Goal: Task Accomplishment & Management: Use online tool/utility

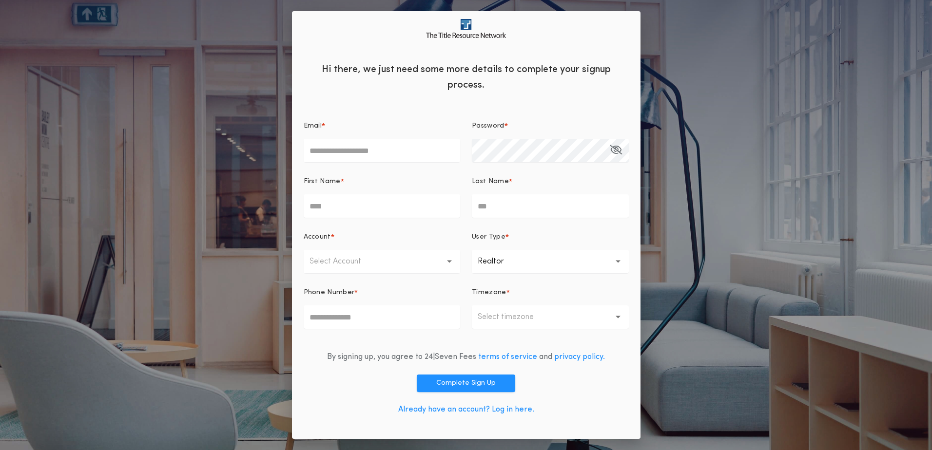
click at [334, 149] on input "Email *" at bounding box center [382, 150] width 157 height 23
type input "**********"
type input "*****"
type input "******"
type input "**********"
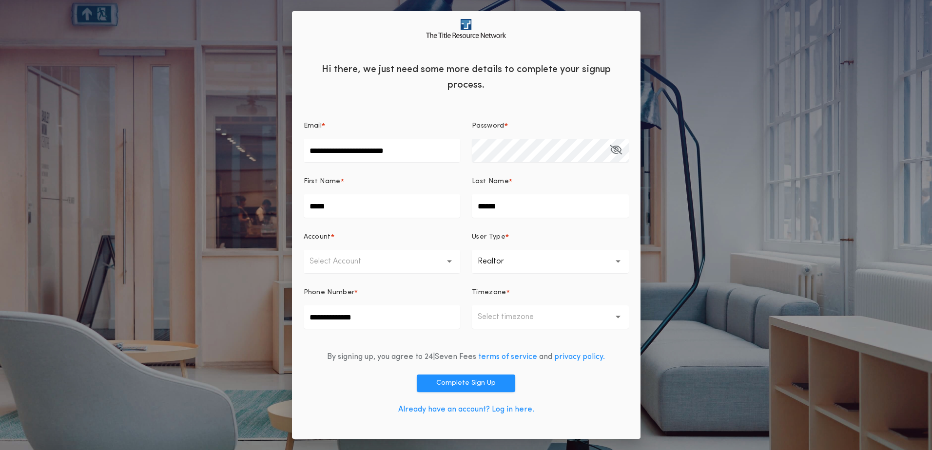
click at [457, 261] on button "Select Account" at bounding box center [382, 261] width 157 height 23
click at [406, 264] on button "Select Account" at bounding box center [382, 261] width 157 height 23
click at [615, 262] on button "**********" at bounding box center [550, 261] width 157 height 23
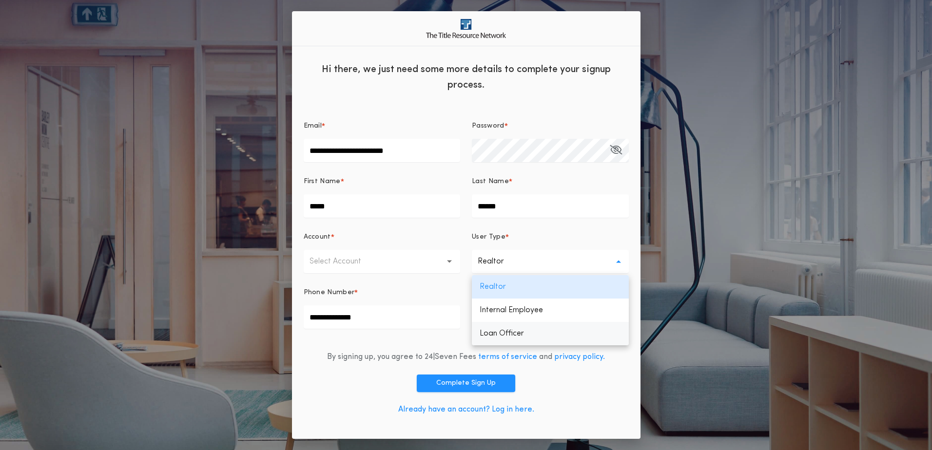
click at [574, 333] on p "Loan Officer" at bounding box center [550, 333] width 157 height 23
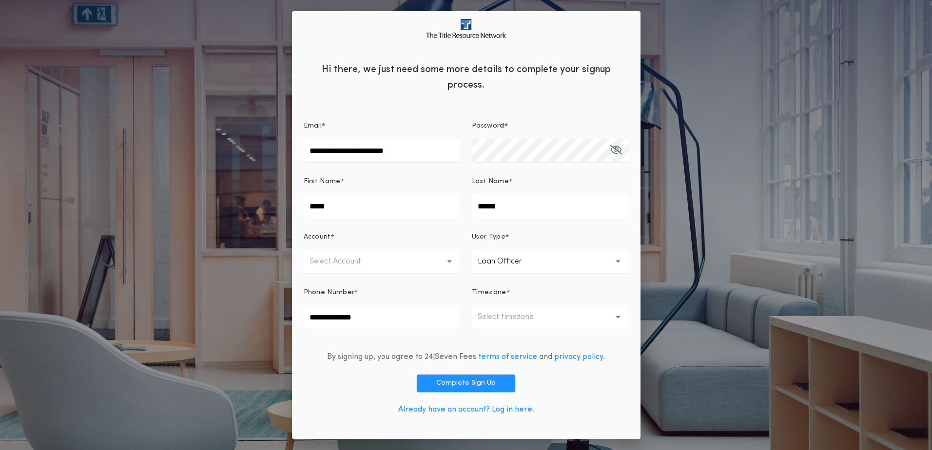
click at [621, 316] on button "Select timezone" at bounding box center [550, 317] width 157 height 23
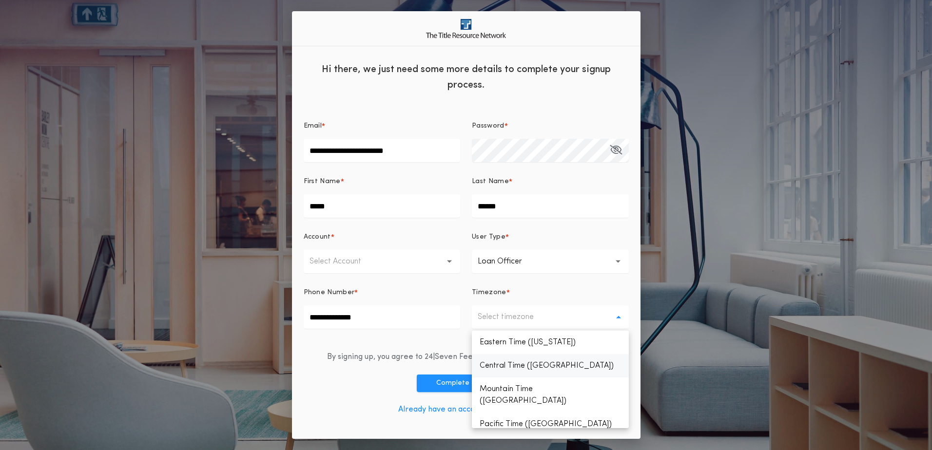
click at [575, 371] on p "Central Time ([GEOGRAPHIC_DATA])" at bounding box center [550, 365] width 157 height 23
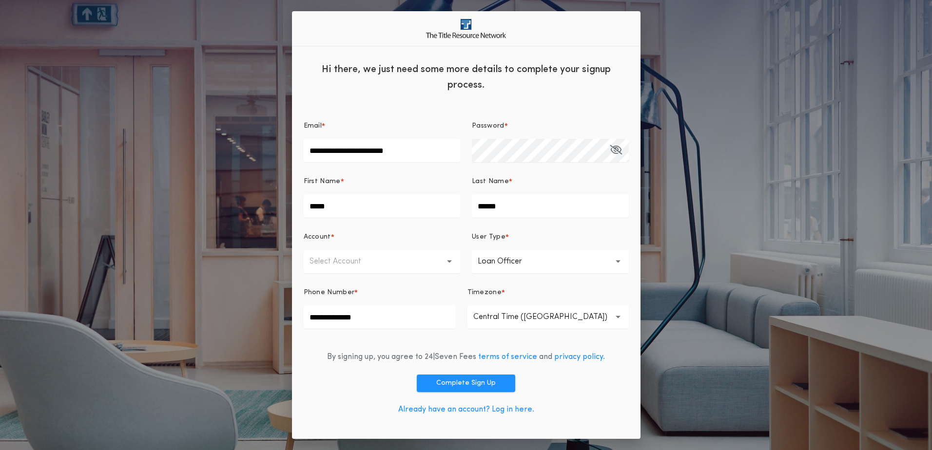
click at [450, 258] on icon "button" at bounding box center [449, 261] width 5 height 23
click at [390, 288] on p "First Dakota Title - [US_STATE] Offices" at bounding box center [382, 286] width 157 height 23
click at [615, 150] on icon "button" at bounding box center [616, 150] width 12 height 0
click at [617, 150] on icon "button" at bounding box center [616, 150] width 11 height 0
click at [464, 382] on button "Complete Sign Up" at bounding box center [466, 384] width 98 height 18
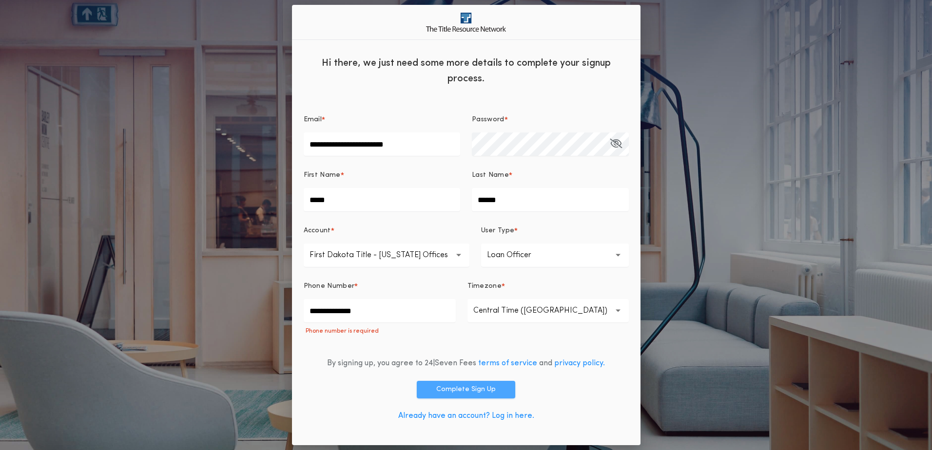
click at [455, 390] on button "Complete Sign Up" at bounding box center [466, 390] width 98 height 18
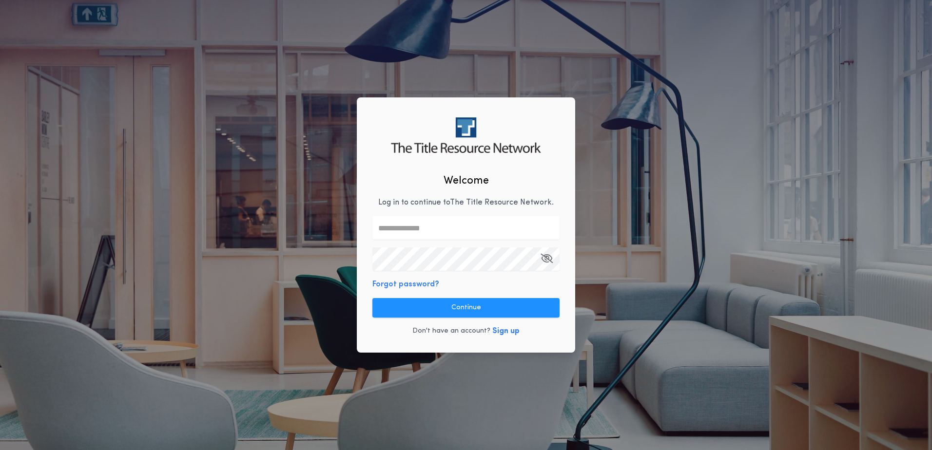
click at [401, 231] on input "text" at bounding box center [465, 227] width 187 height 23
type input "**********"
click at [546, 258] on icon "button" at bounding box center [547, 258] width 12 height 0
click at [546, 258] on icon "button" at bounding box center [547, 258] width 11 height 0
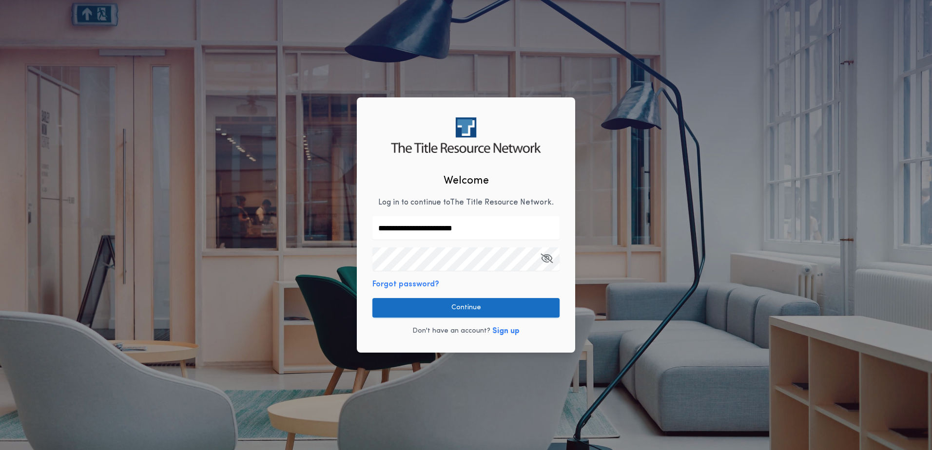
click at [463, 308] on button "Continue" at bounding box center [465, 307] width 187 height 19
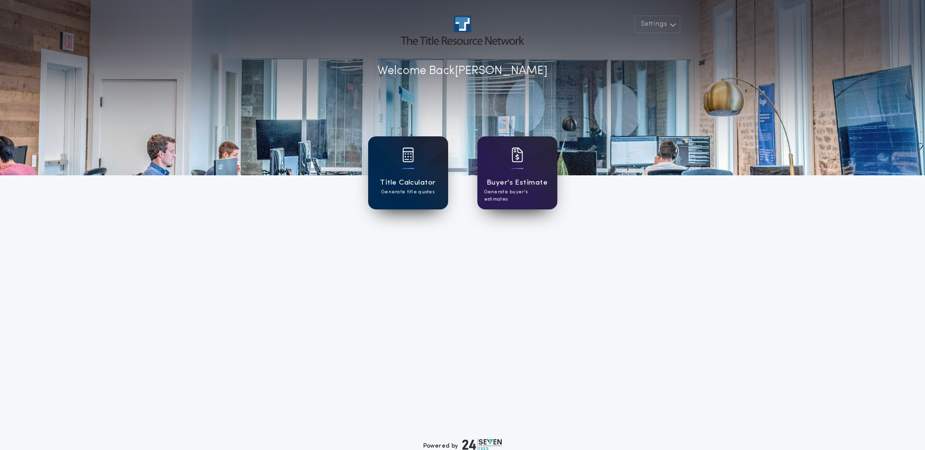
click at [401, 171] on div "Title Calculator Generate title quotes" at bounding box center [408, 172] width 80 height 73
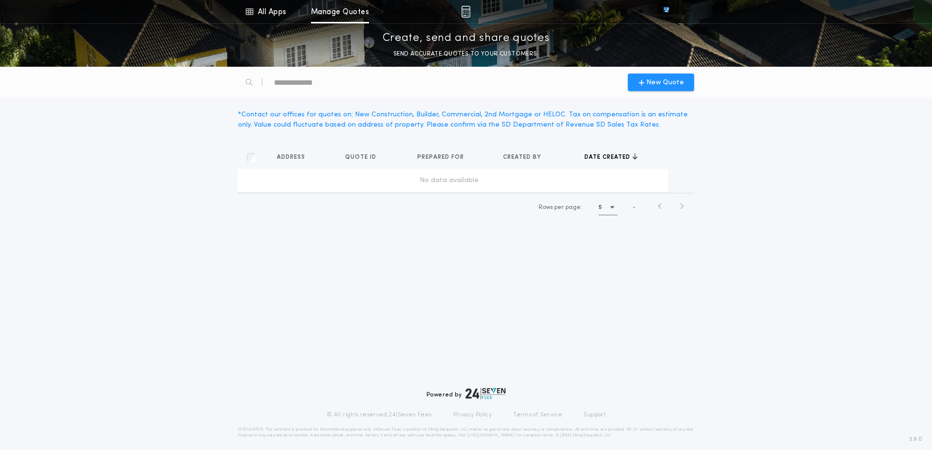
click at [283, 179] on div "No data available" at bounding box center [449, 181] width 415 height 10
click at [248, 173] on td "No data available" at bounding box center [453, 180] width 430 height 23
click at [651, 81] on span "New Quote" at bounding box center [665, 83] width 38 height 10
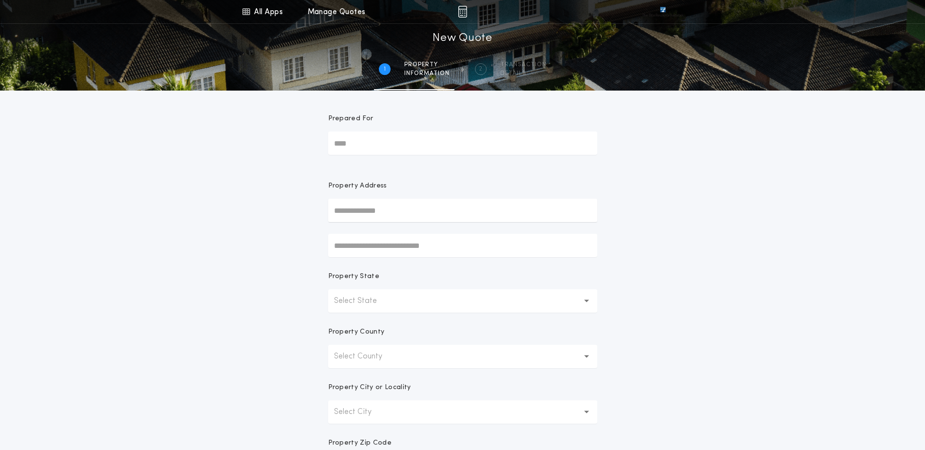
click at [354, 143] on input "Prepared For" at bounding box center [462, 143] width 269 height 23
type input "**"
click at [341, 210] on input "text" at bounding box center [462, 210] width 269 height 23
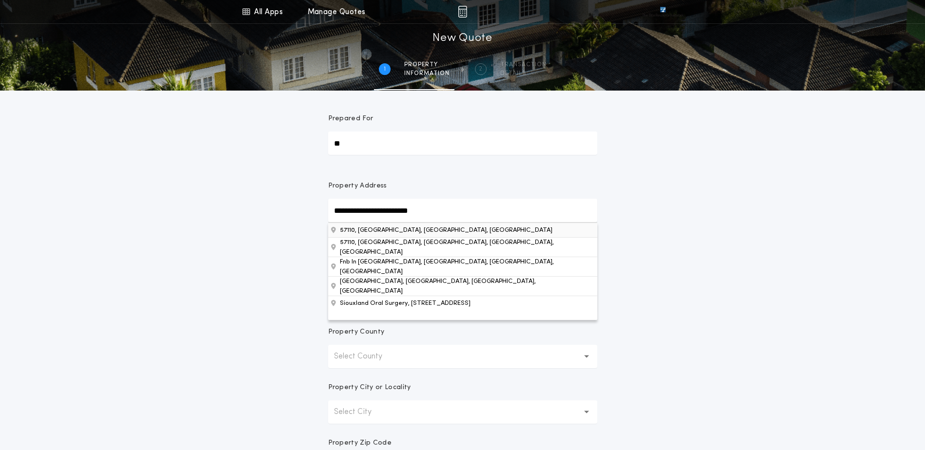
click at [389, 232] on button "57110, [GEOGRAPHIC_DATA], [GEOGRAPHIC_DATA], [GEOGRAPHIC_DATA]" at bounding box center [462, 230] width 269 height 15
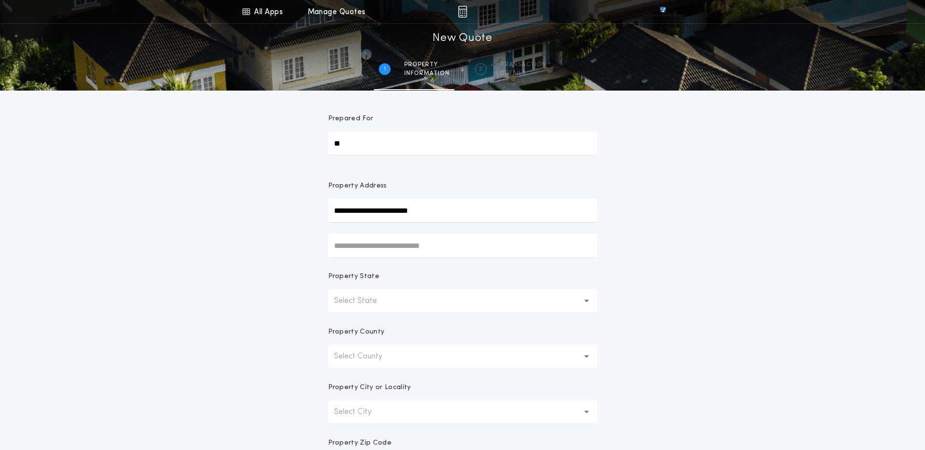
type input "*****"
click at [382, 251] on input "text" at bounding box center [462, 245] width 269 height 23
click at [391, 300] on p "[US_STATE]" at bounding box center [363, 301] width 58 height 12
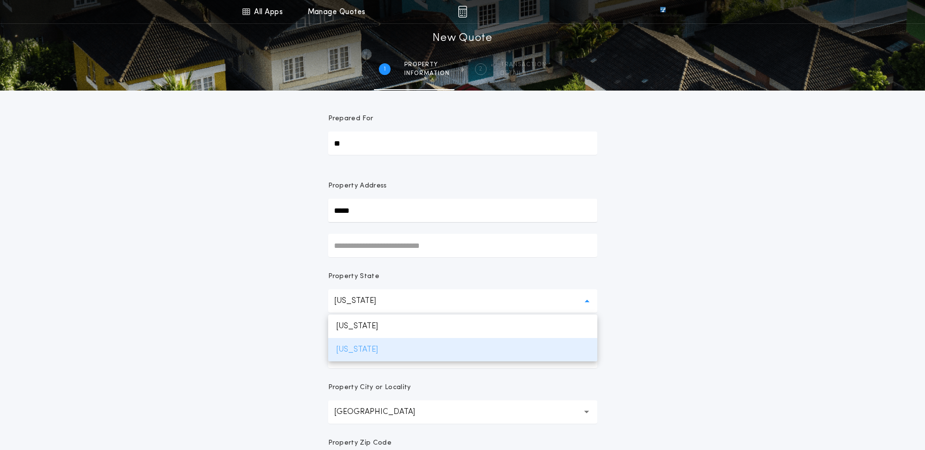
click at [436, 354] on p "[US_STATE]" at bounding box center [462, 349] width 269 height 23
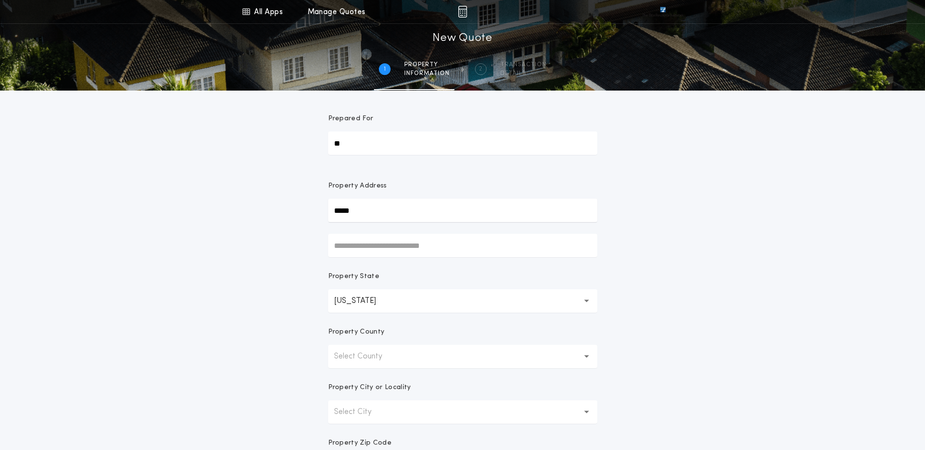
click at [419, 359] on button "Select County" at bounding box center [462, 356] width 269 height 23
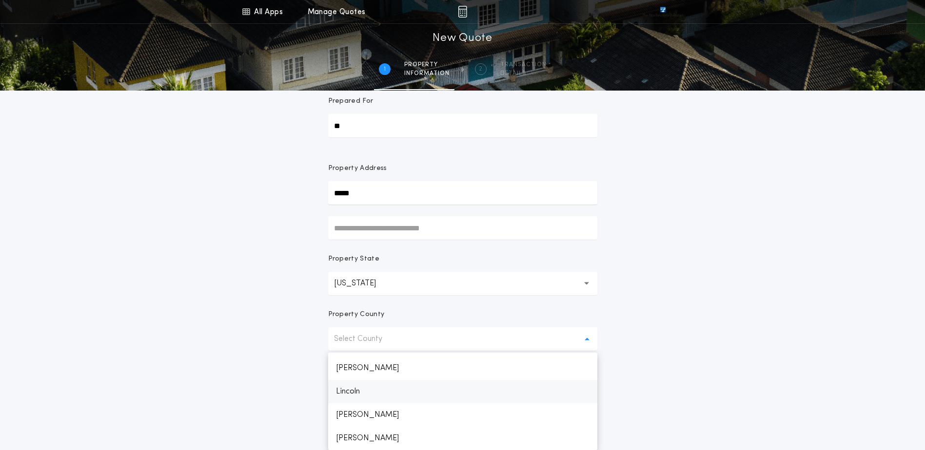
scroll to position [1055, 0]
click at [365, 433] on p "Minnehaha" at bounding box center [462, 432] width 269 height 23
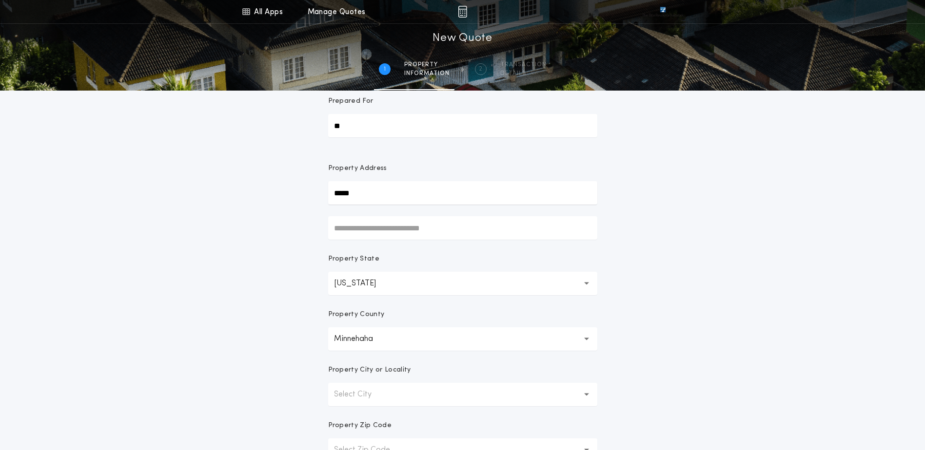
click at [395, 394] on button "Select City" at bounding box center [462, 394] width 269 height 23
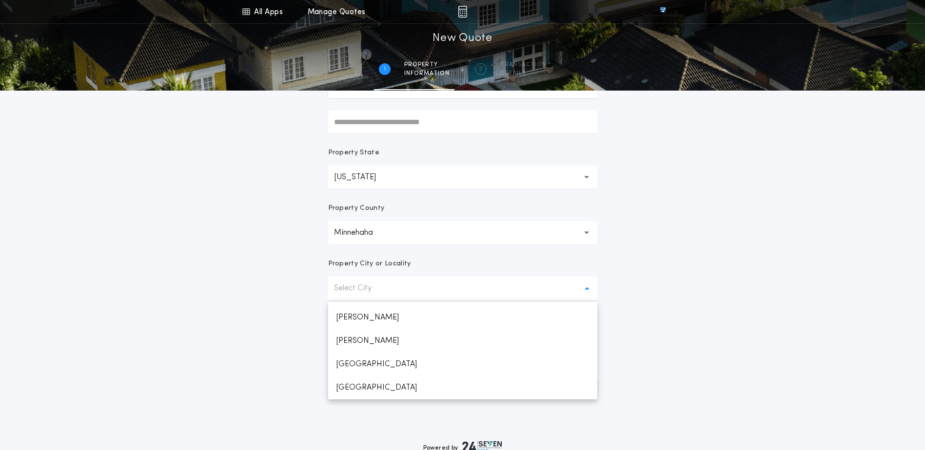
scroll to position [185, 0]
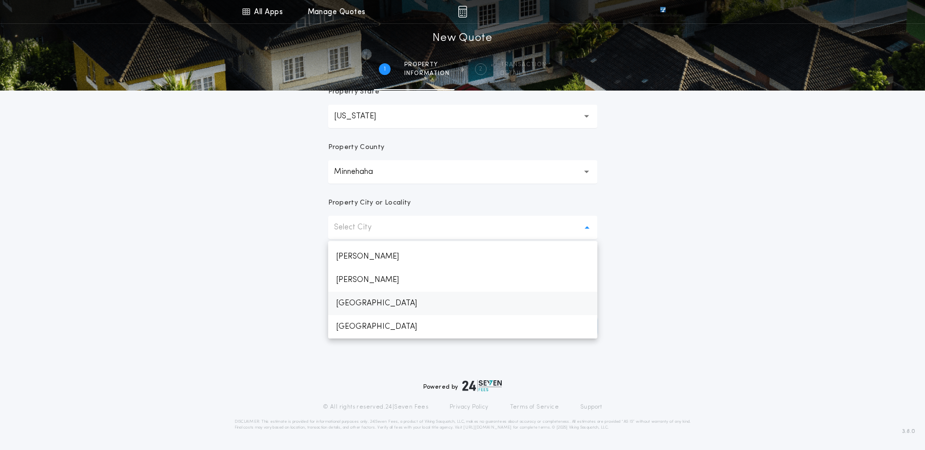
click at [352, 295] on p "[GEOGRAPHIC_DATA]" at bounding box center [462, 303] width 269 height 23
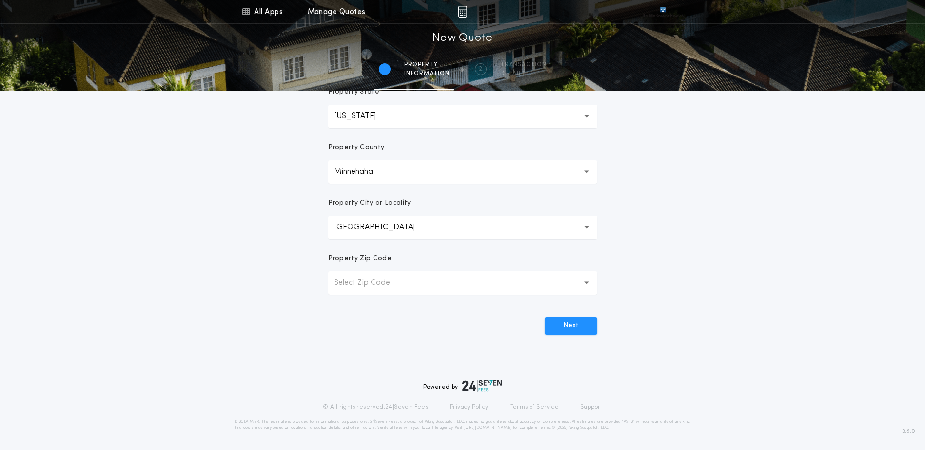
click at [373, 286] on p "Select Zip Code" at bounding box center [370, 283] width 72 height 12
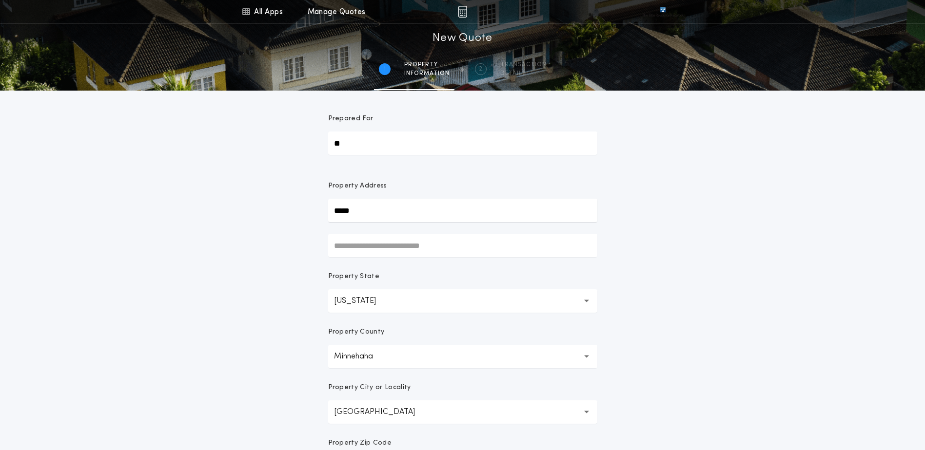
scroll to position [49, 0]
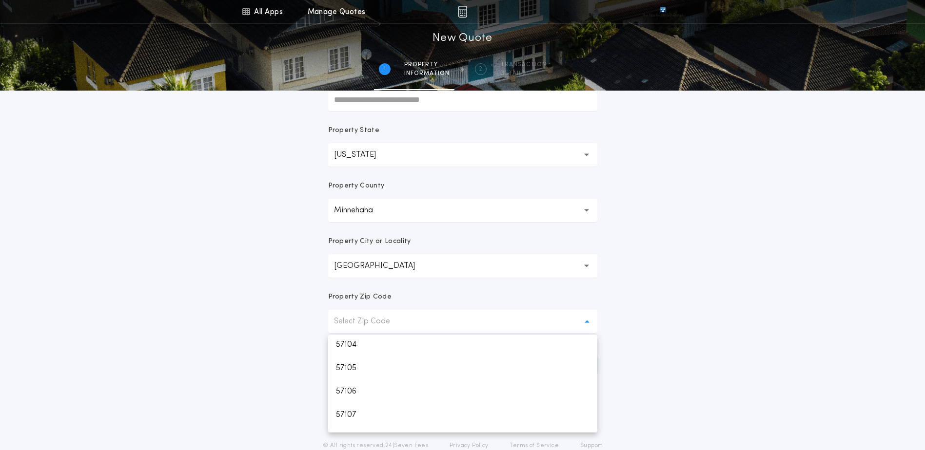
click at [345, 312] on button "Select Zip Code" at bounding box center [462, 321] width 269 height 23
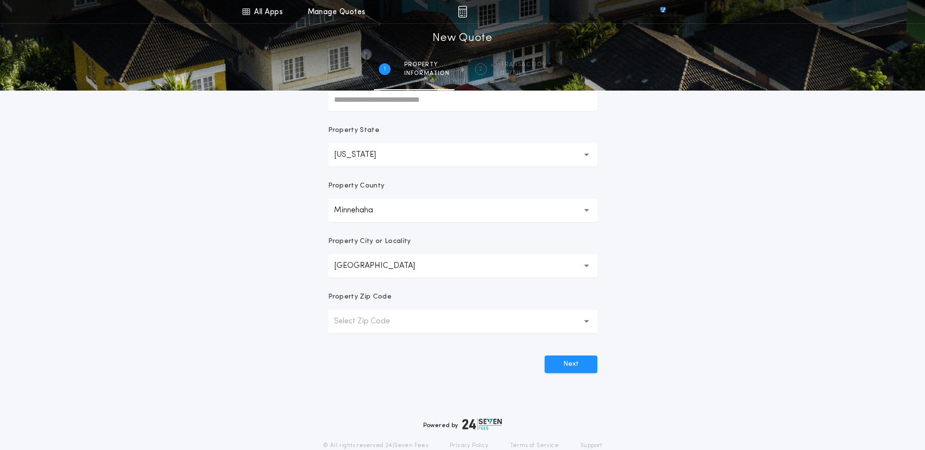
click at [351, 320] on p "Select Zip Code" at bounding box center [370, 322] width 72 height 12
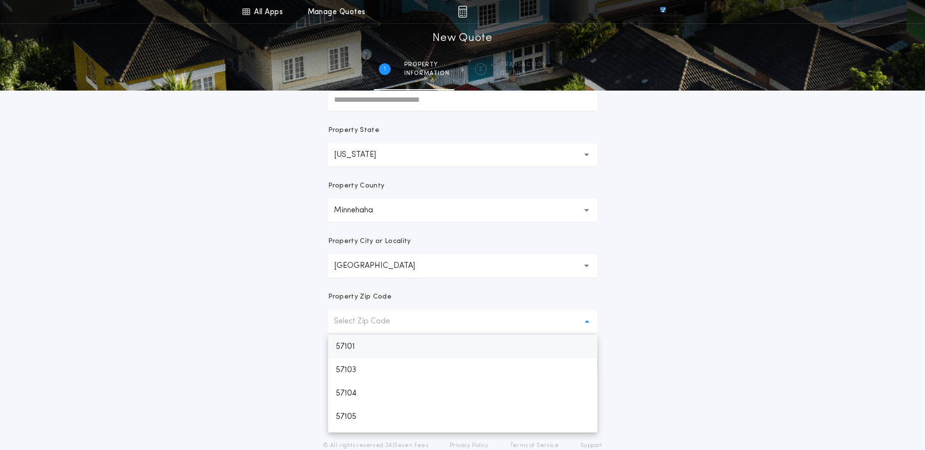
click at [351, 322] on p "Select Zip Code" at bounding box center [370, 322] width 72 height 12
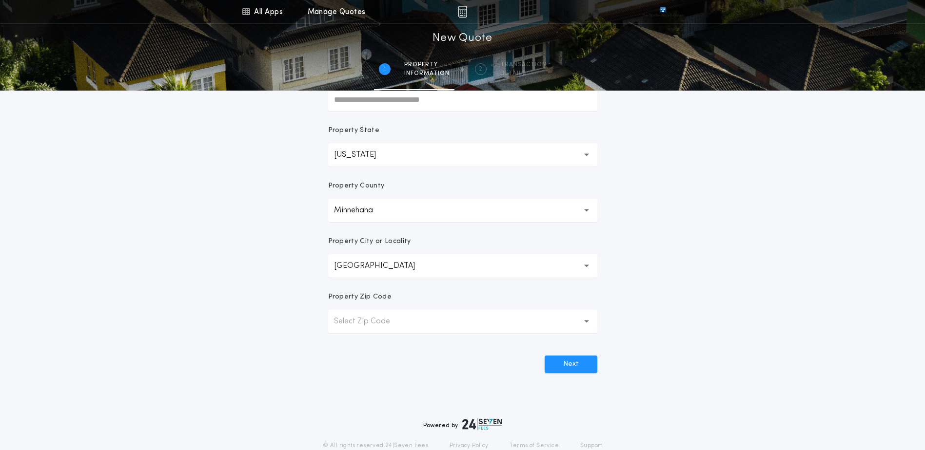
drag, startPoint x: 355, startPoint y: 323, endPoint x: 402, endPoint y: 320, distance: 46.9
click at [355, 322] on p "Select Zip Code" at bounding box center [370, 322] width 72 height 12
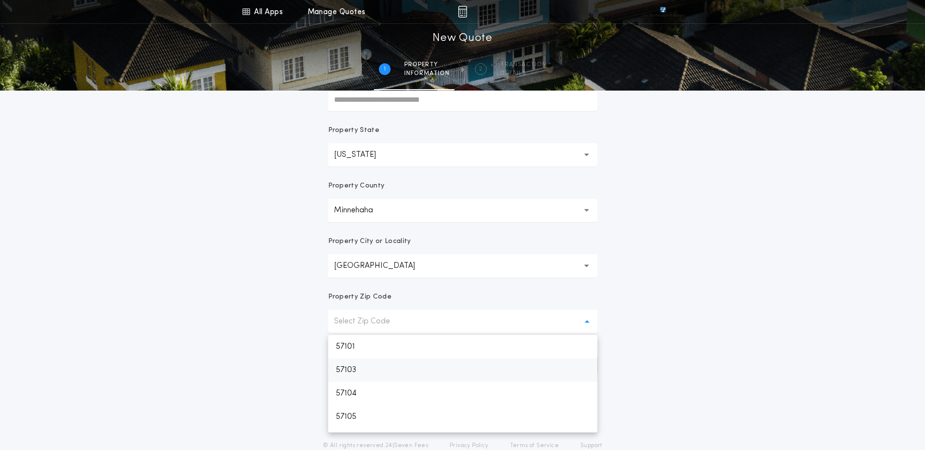
click at [351, 370] on p "57103" at bounding box center [462, 370] width 269 height 23
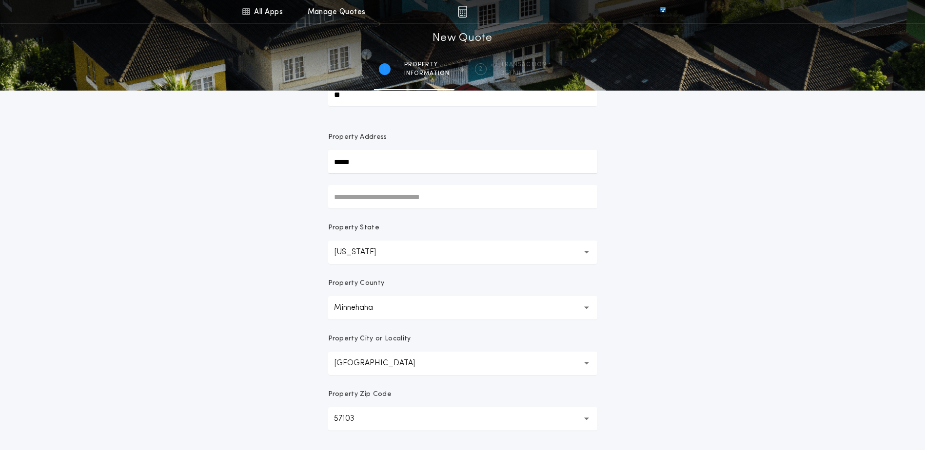
scroll to position [185, 0]
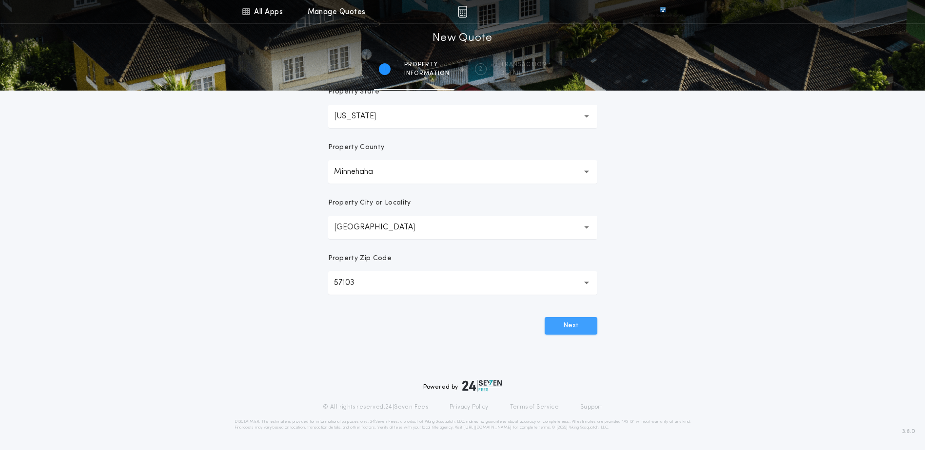
click at [570, 322] on button "Next" at bounding box center [571, 326] width 53 height 18
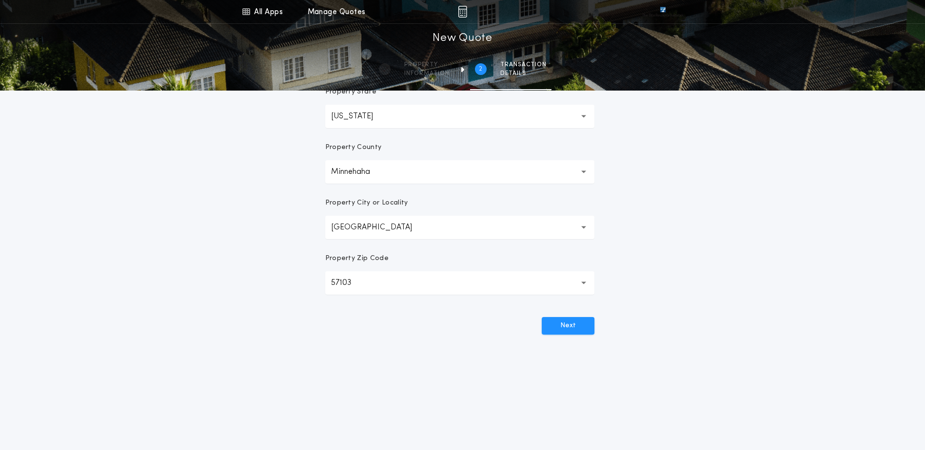
scroll to position [0, 0]
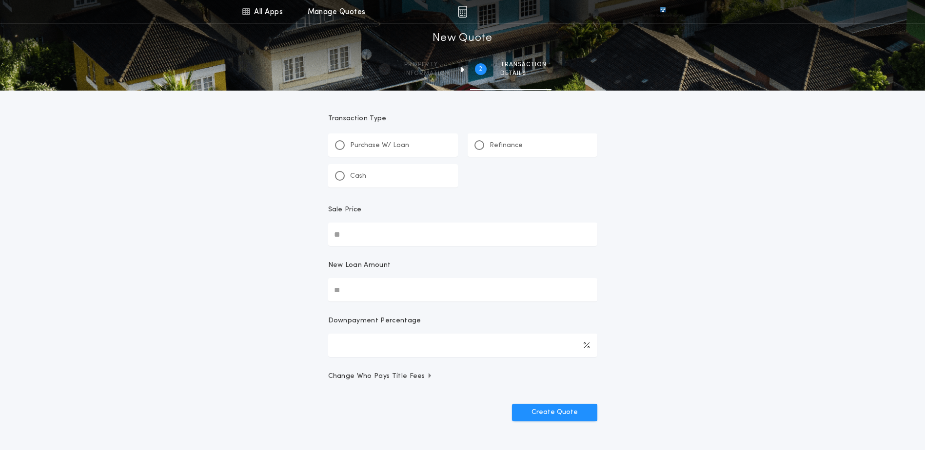
drag, startPoint x: 482, startPoint y: 143, endPoint x: 479, endPoint y: 161, distance: 18.3
click at [482, 143] on div at bounding box center [479, 145] width 10 height 10
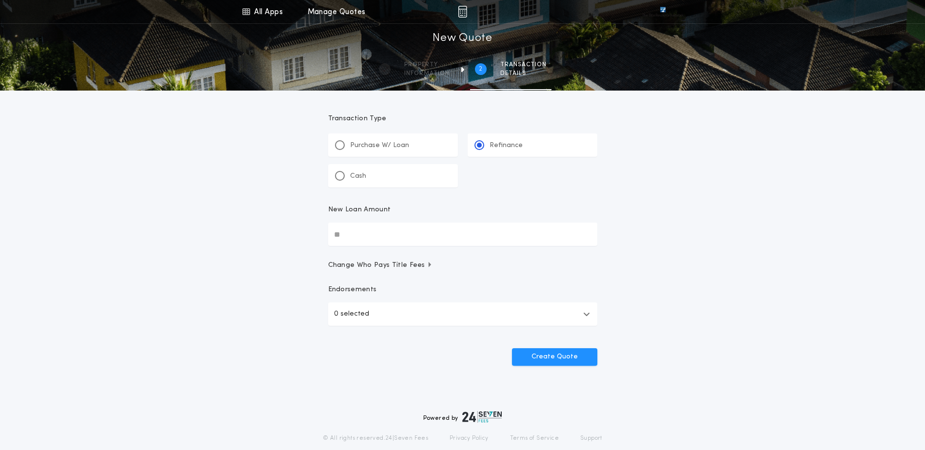
click at [349, 232] on input "New Loan Amount" at bounding box center [462, 234] width 269 height 23
type input "********"
click at [426, 262] on button "Change Who Pays Title Fees" at bounding box center [462, 266] width 269 height 10
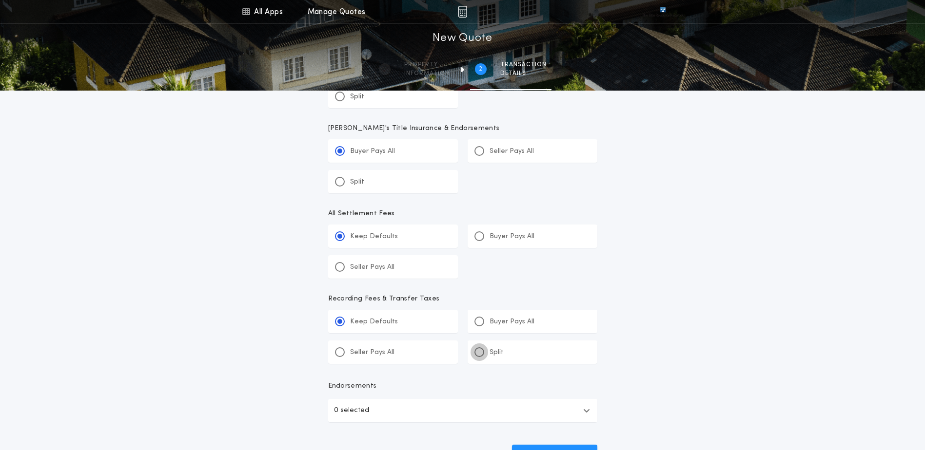
scroll to position [292, 0]
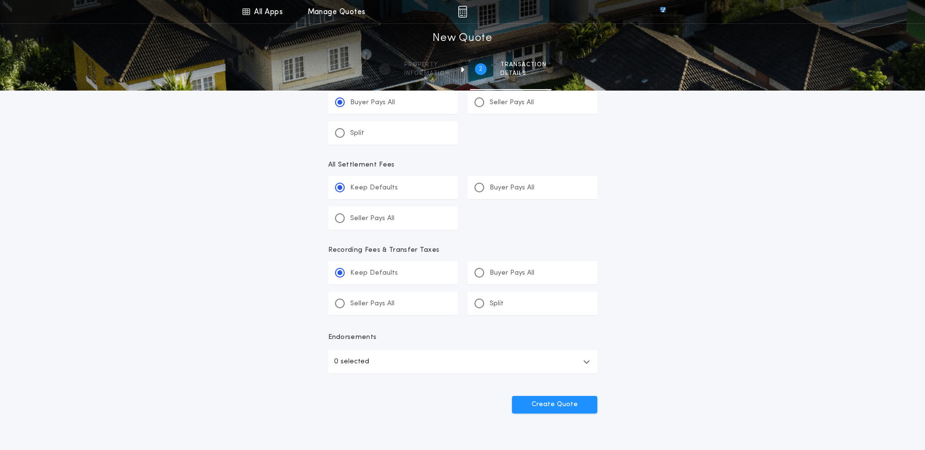
click at [585, 362] on icon "button" at bounding box center [586, 362] width 7 height 8
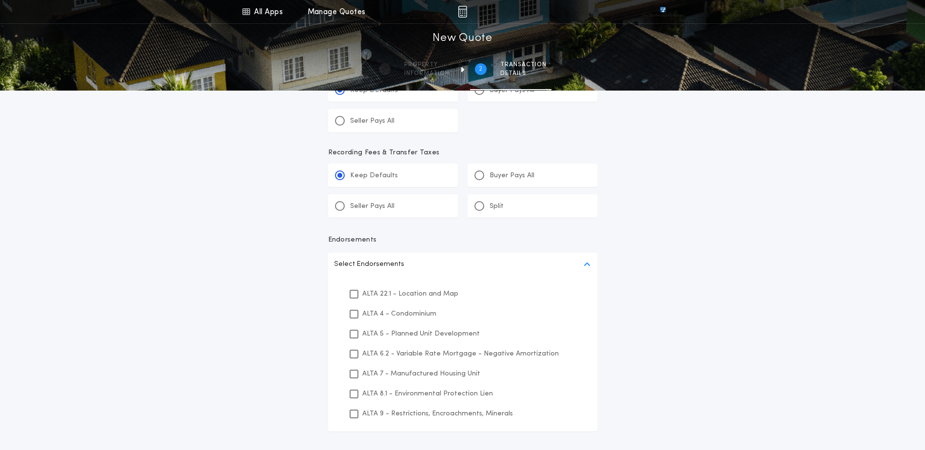
scroll to position [487, 0]
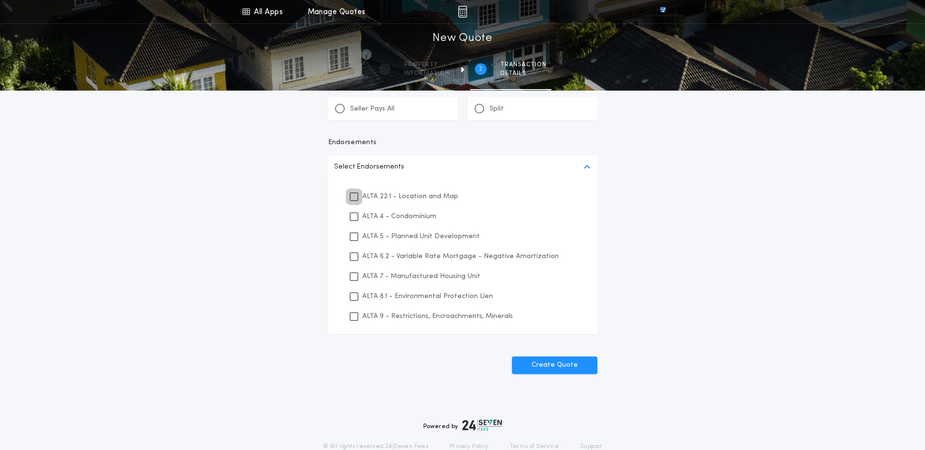
click at [353, 198] on icon at bounding box center [354, 197] width 6 height 7
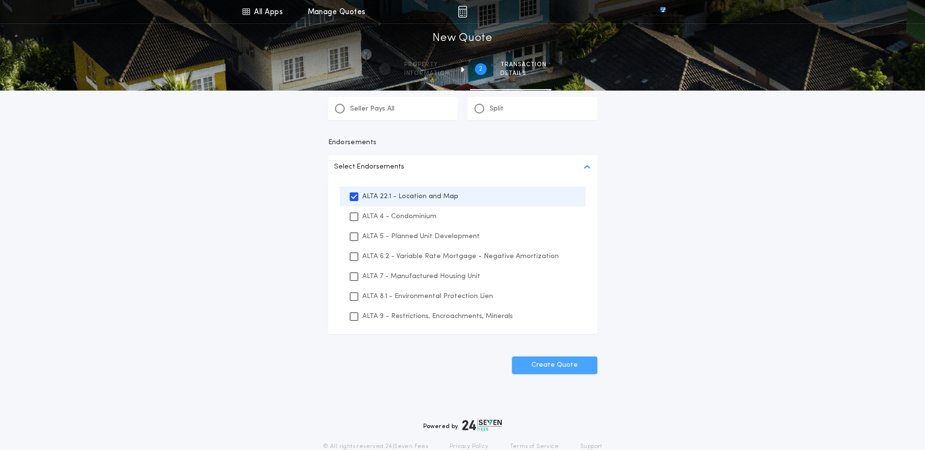
click at [556, 363] on button "Create Quote" at bounding box center [554, 366] width 85 height 18
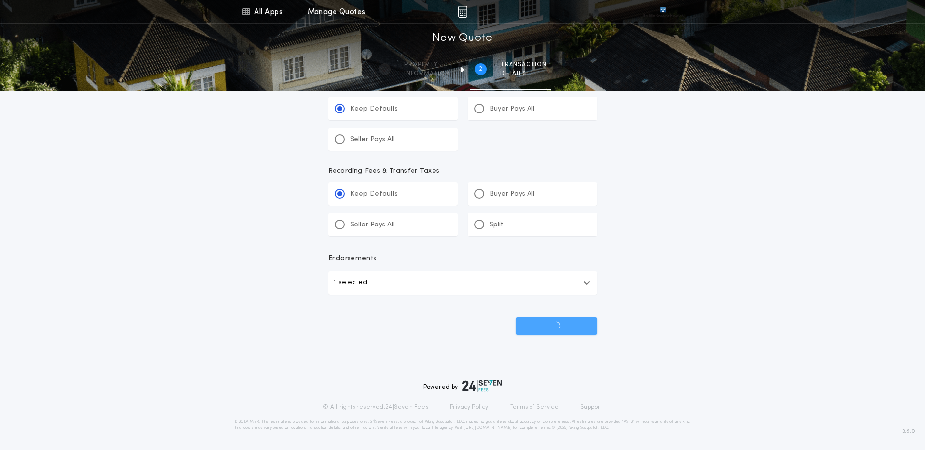
scroll to position [371, 0]
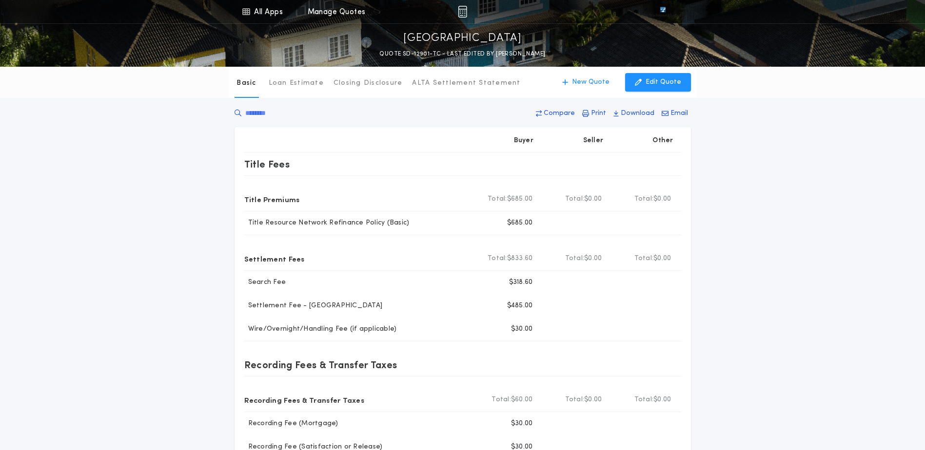
scroll to position [49, 0]
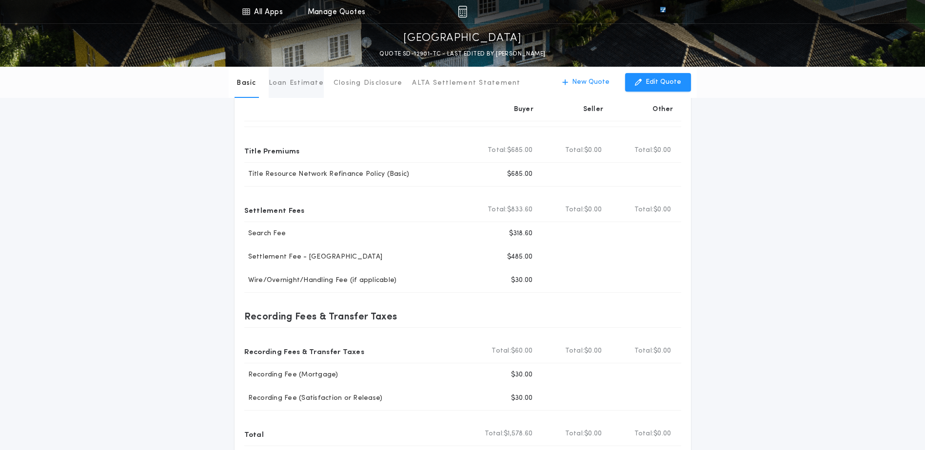
click at [291, 83] on p "Loan Estimate" at bounding box center [296, 83] width 55 height 10
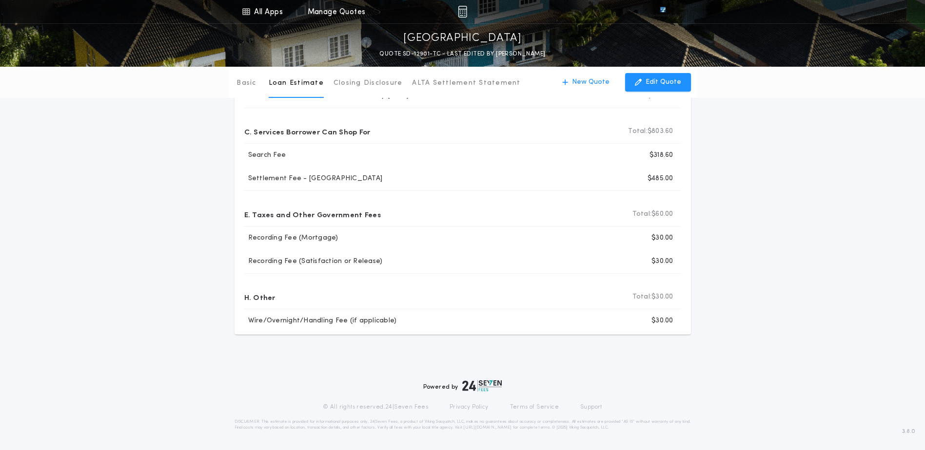
scroll to position [0, 0]
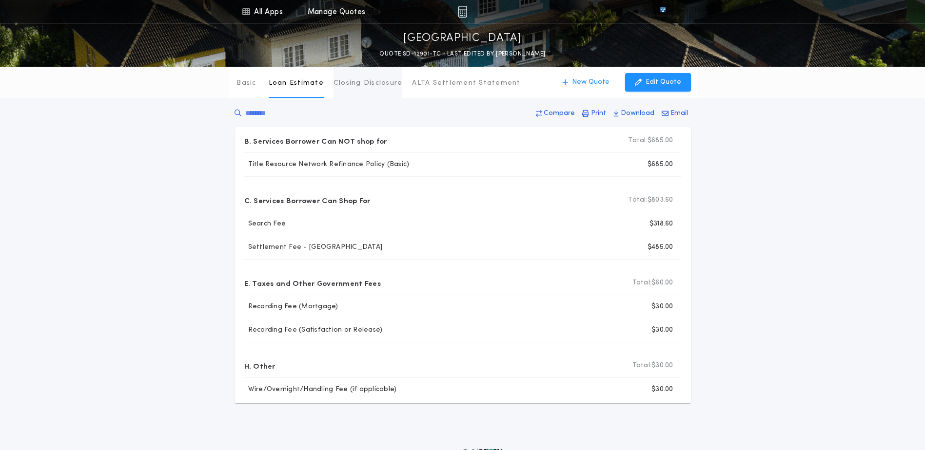
click at [348, 85] on p "Closing Disclosure" at bounding box center [367, 83] width 69 height 10
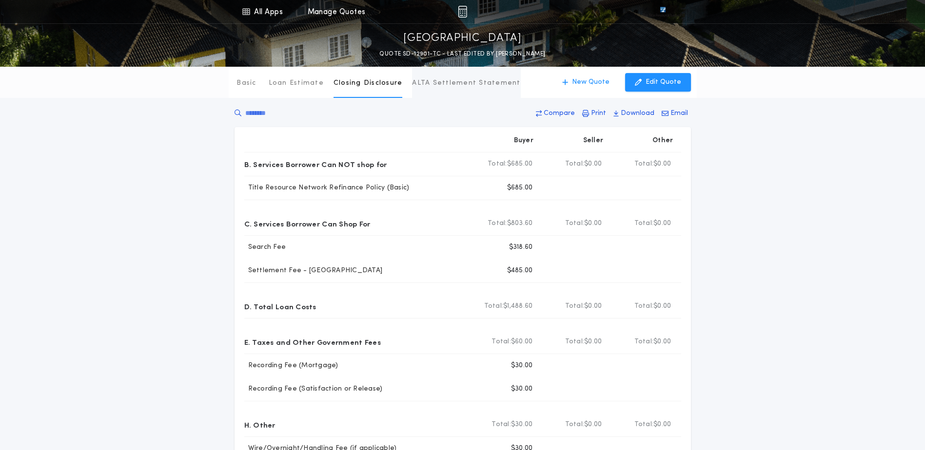
click at [451, 81] on p "ALTA Settlement Statement" at bounding box center [466, 83] width 108 height 10
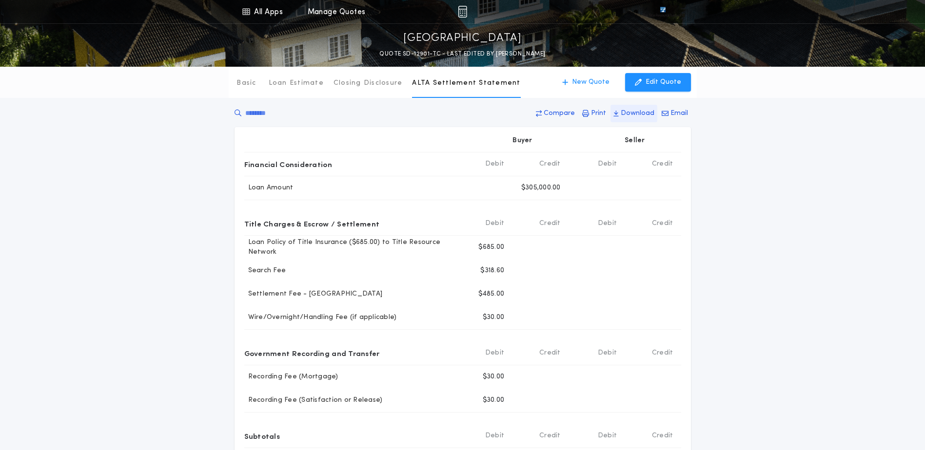
click at [630, 112] on p "Download" at bounding box center [638, 114] width 34 height 10
